Goal: Check status

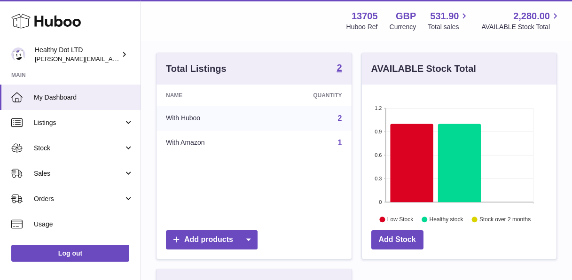
scroll to position [120, 0]
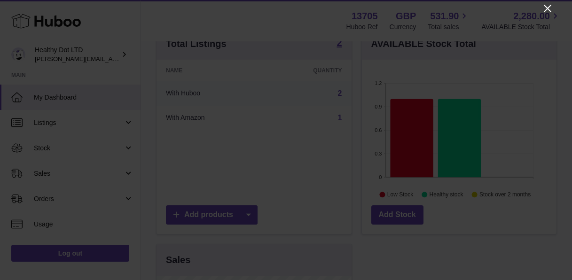
click at [550, 8] on icon "Close" at bounding box center [547, 8] width 11 height 11
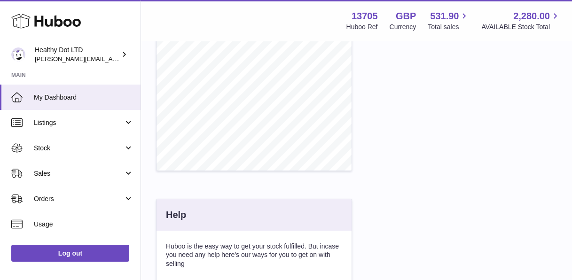
scroll to position [367, 0]
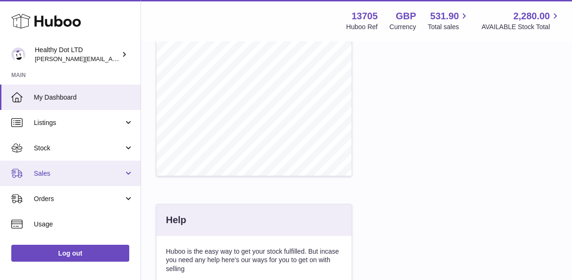
click at [90, 174] on span "Sales" at bounding box center [79, 173] width 90 height 9
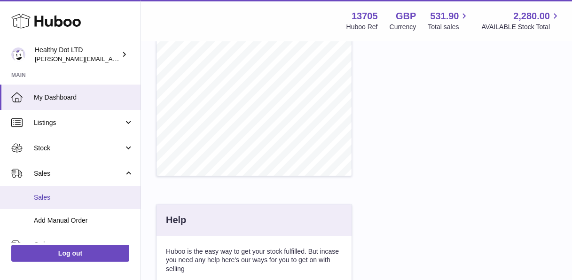
click at [73, 202] on span "Sales" at bounding box center [84, 197] width 100 height 9
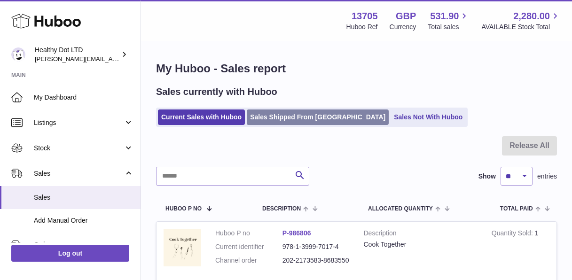
click at [269, 119] on link "Sales Shipped From [GEOGRAPHIC_DATA]" at bounding box center [318, 118] width 142 height 16
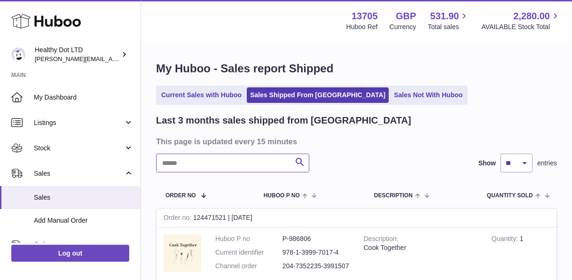
click at [219, 163] on input "text" at bounding box center [232, 163] width 153 height 19
paste input "****"
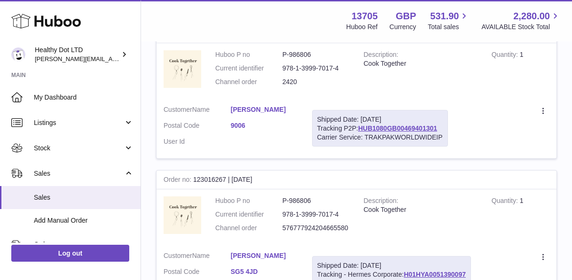
scroll to position [185, 0]
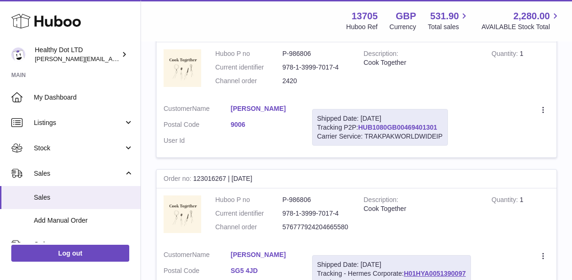
type input "****"
click at [383, 126] on link "HUB1080GB00469401301" at bounding box center [397, 128] width 79 height 8
